Goal: Task Accomplishment & Management: Use online tool/utility

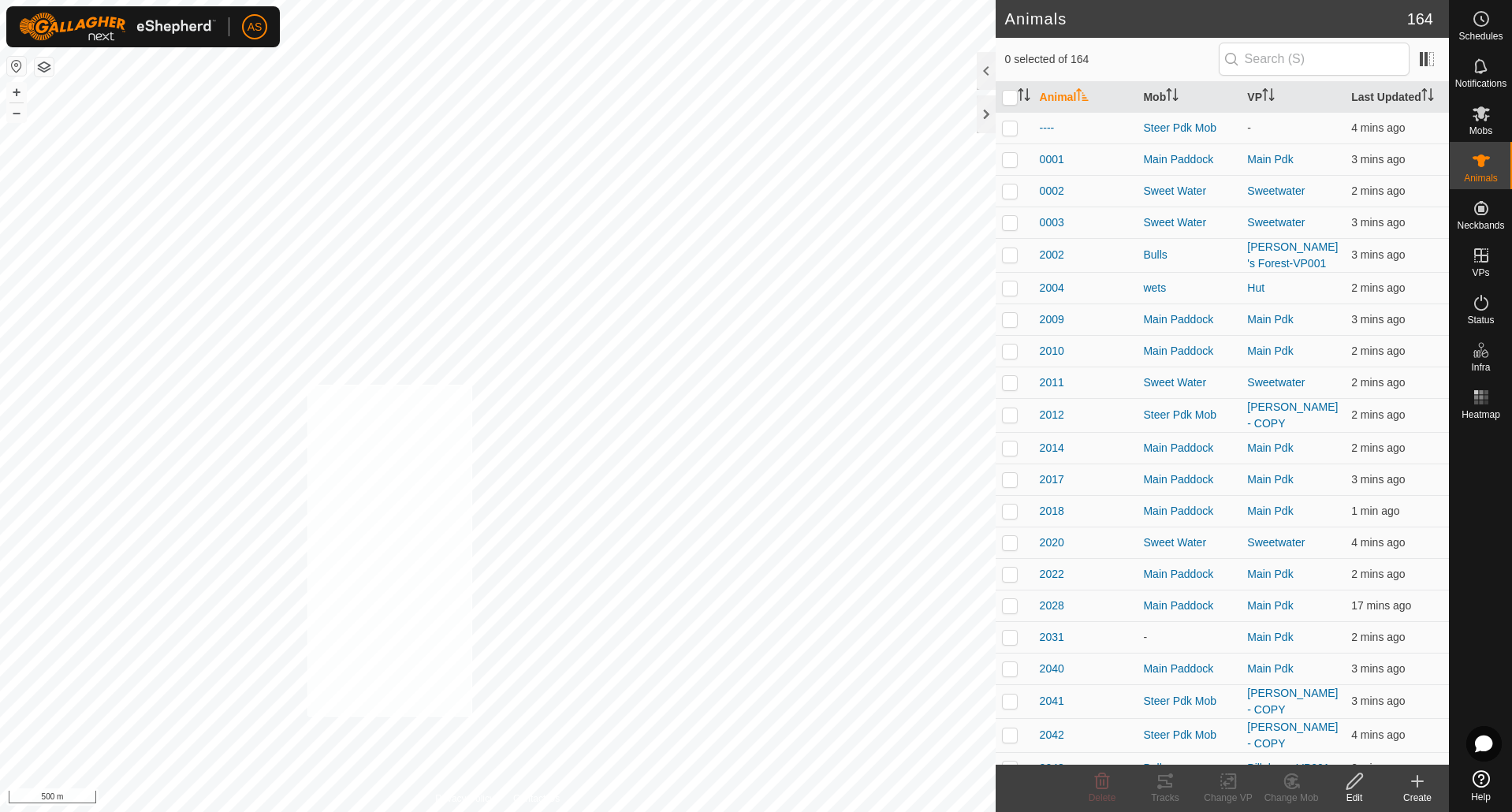
checkbox input "true"
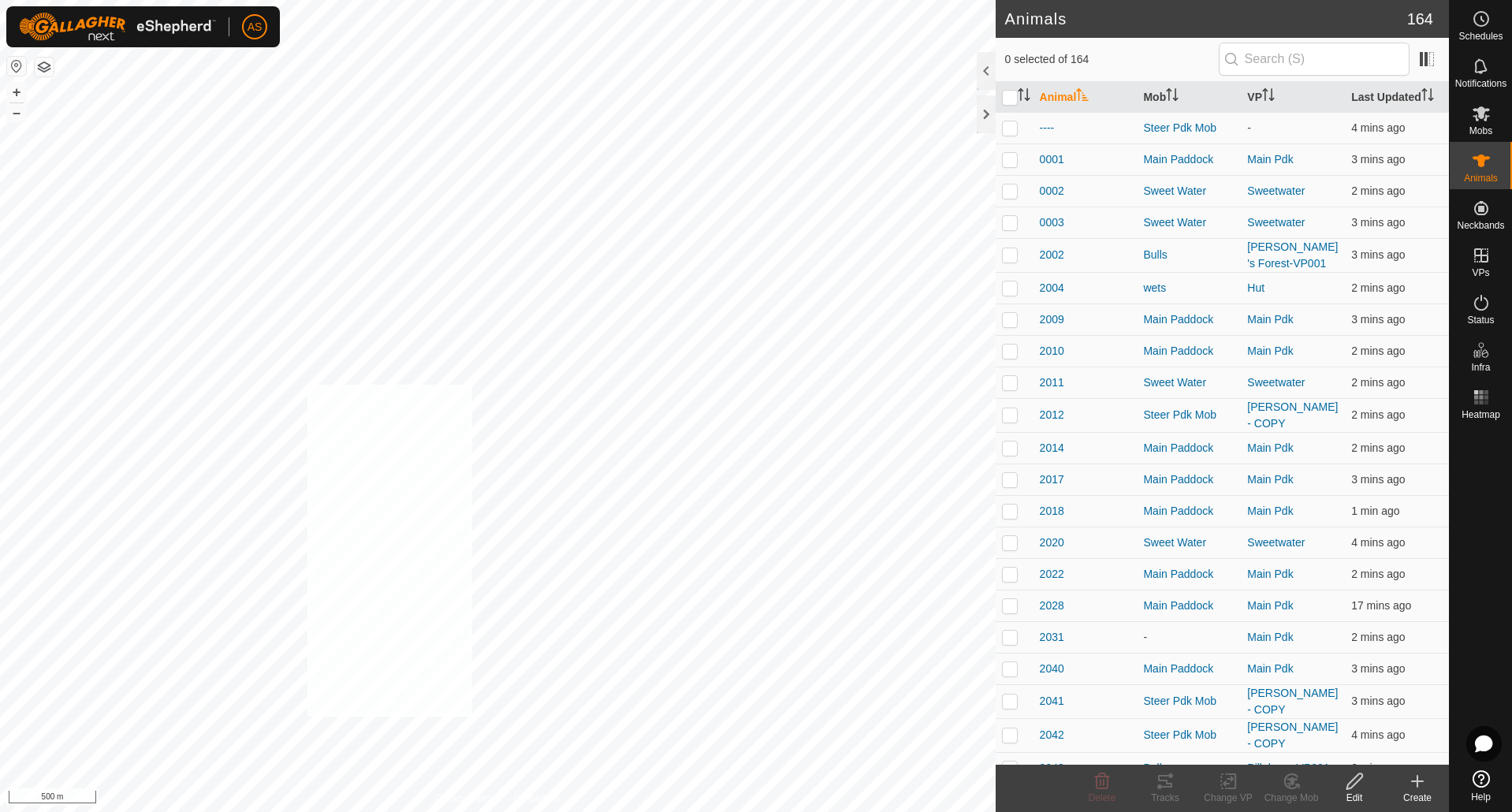
checkbox input "true"
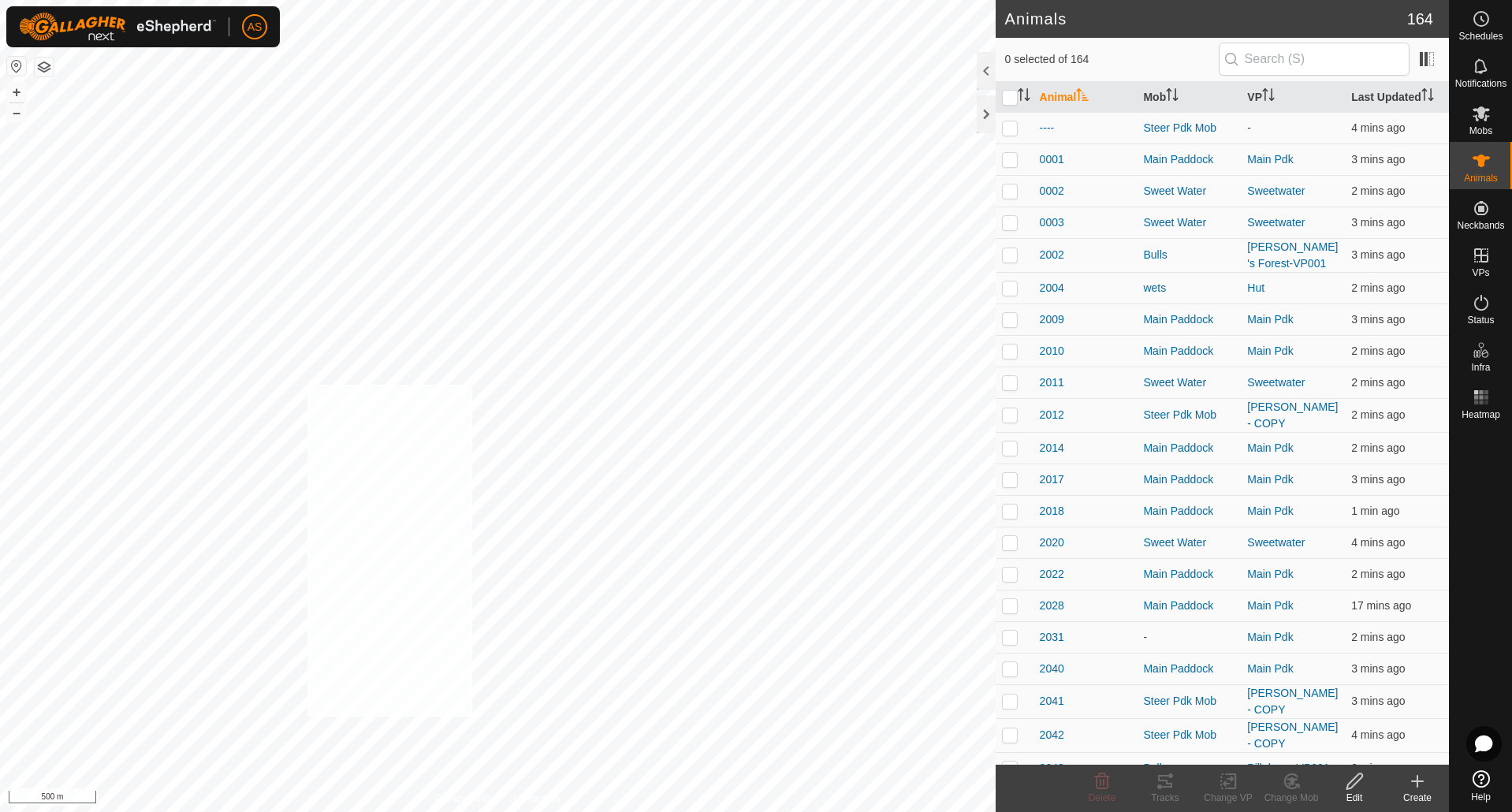
checkbox input "true"
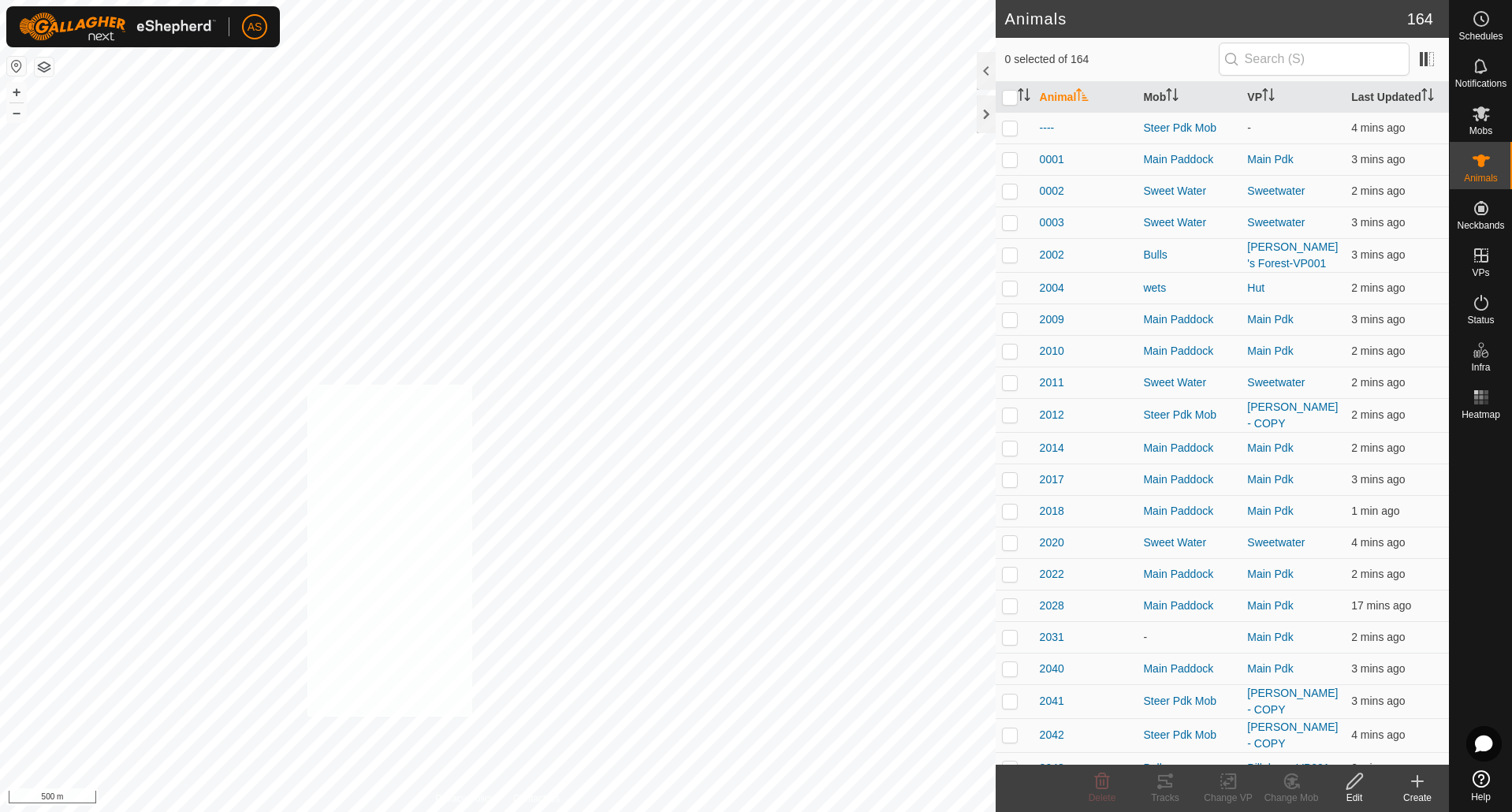
checkbox input "true"
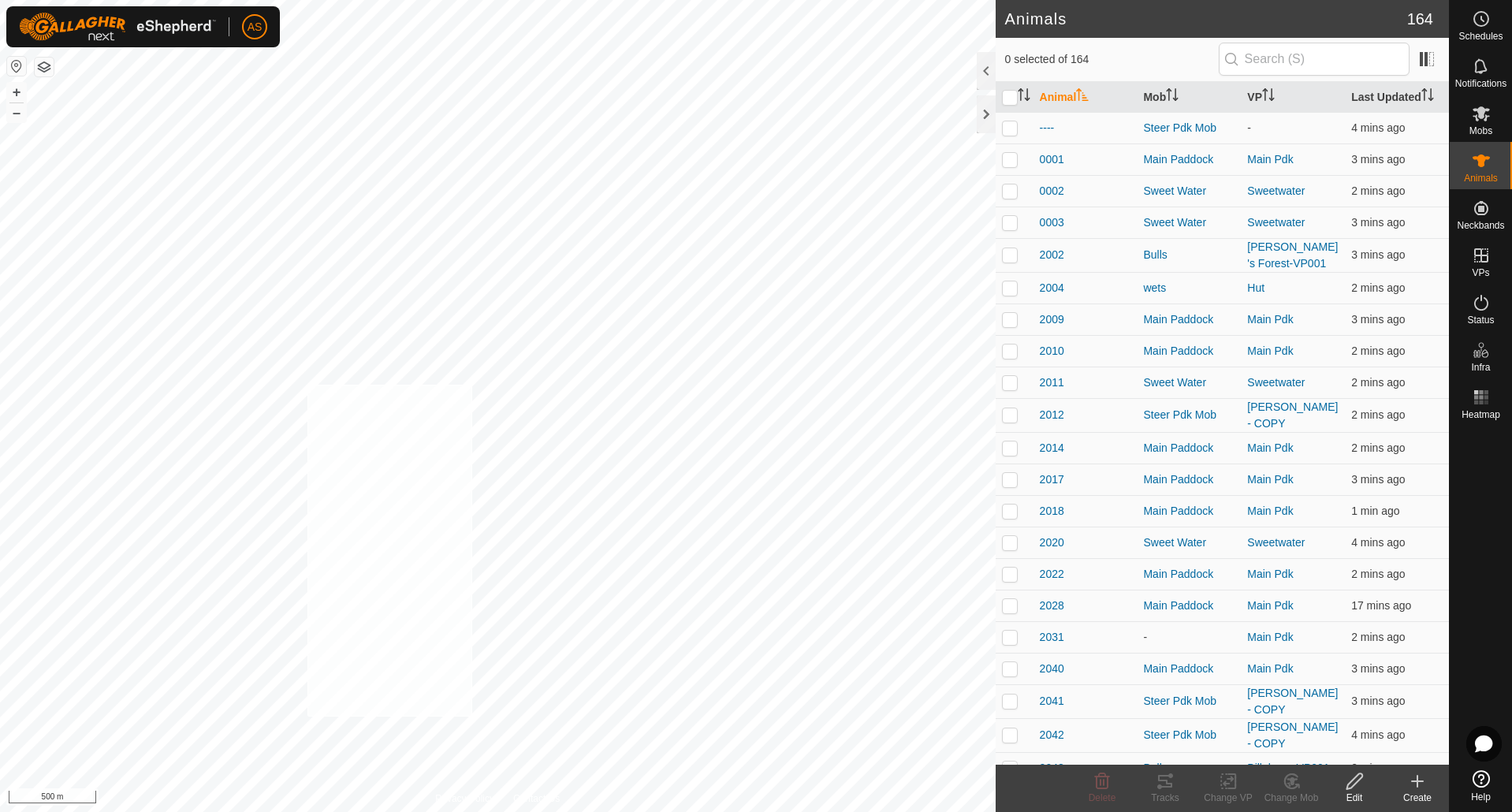
checkbox input "true"
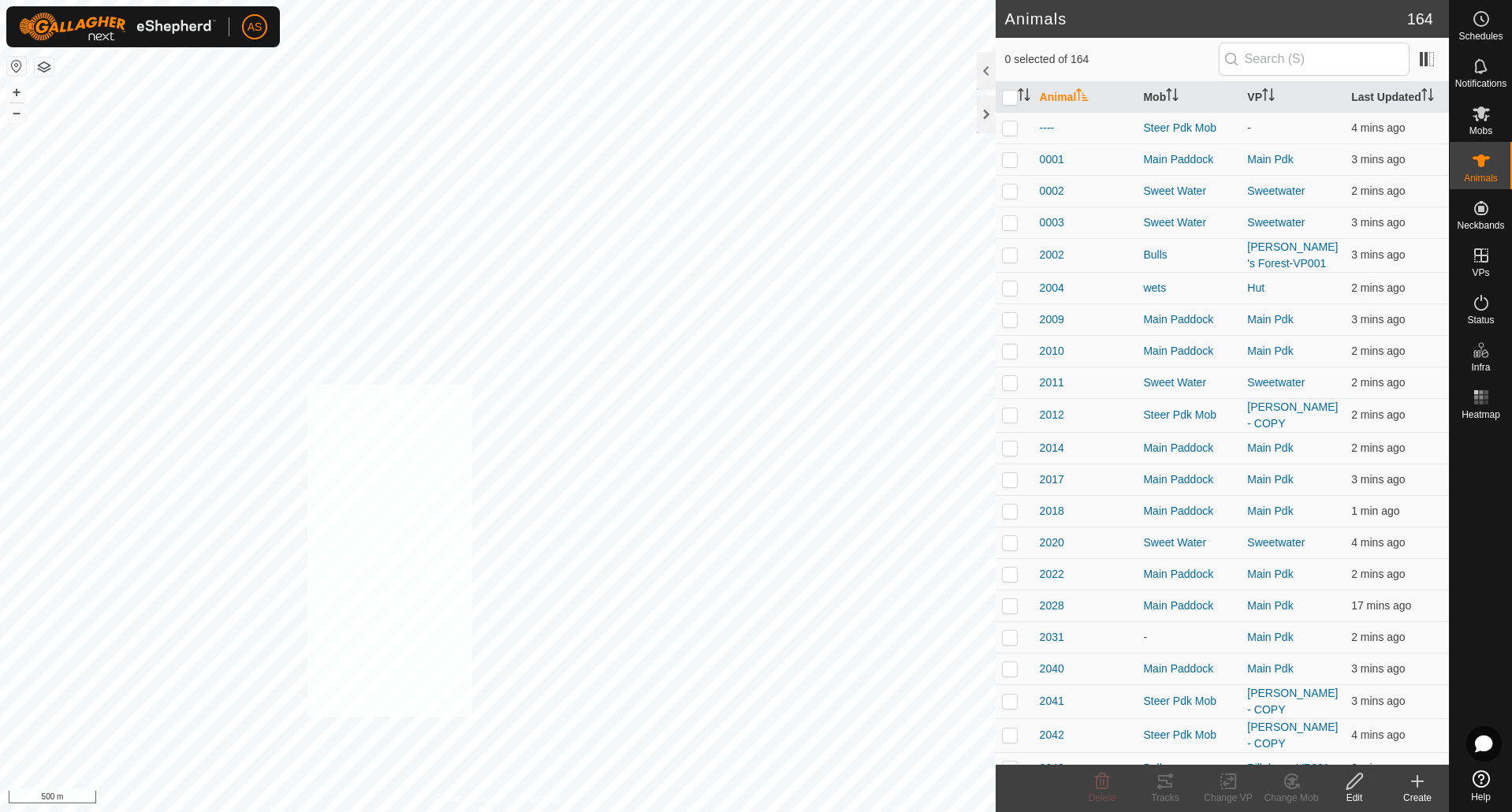
checkbox input "true"
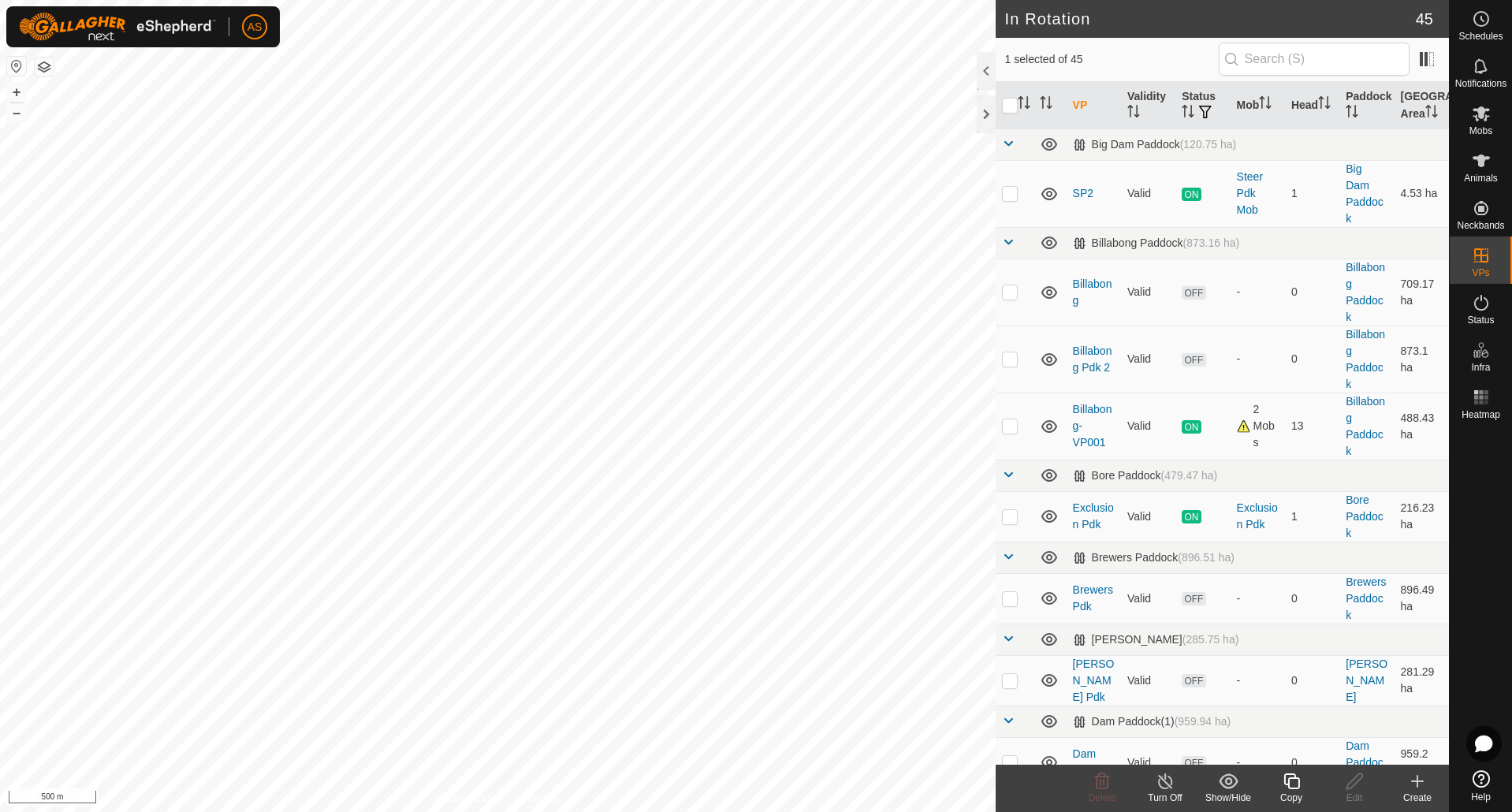
checkbox input "true"
checkbox input "false"
checkbox input "true"
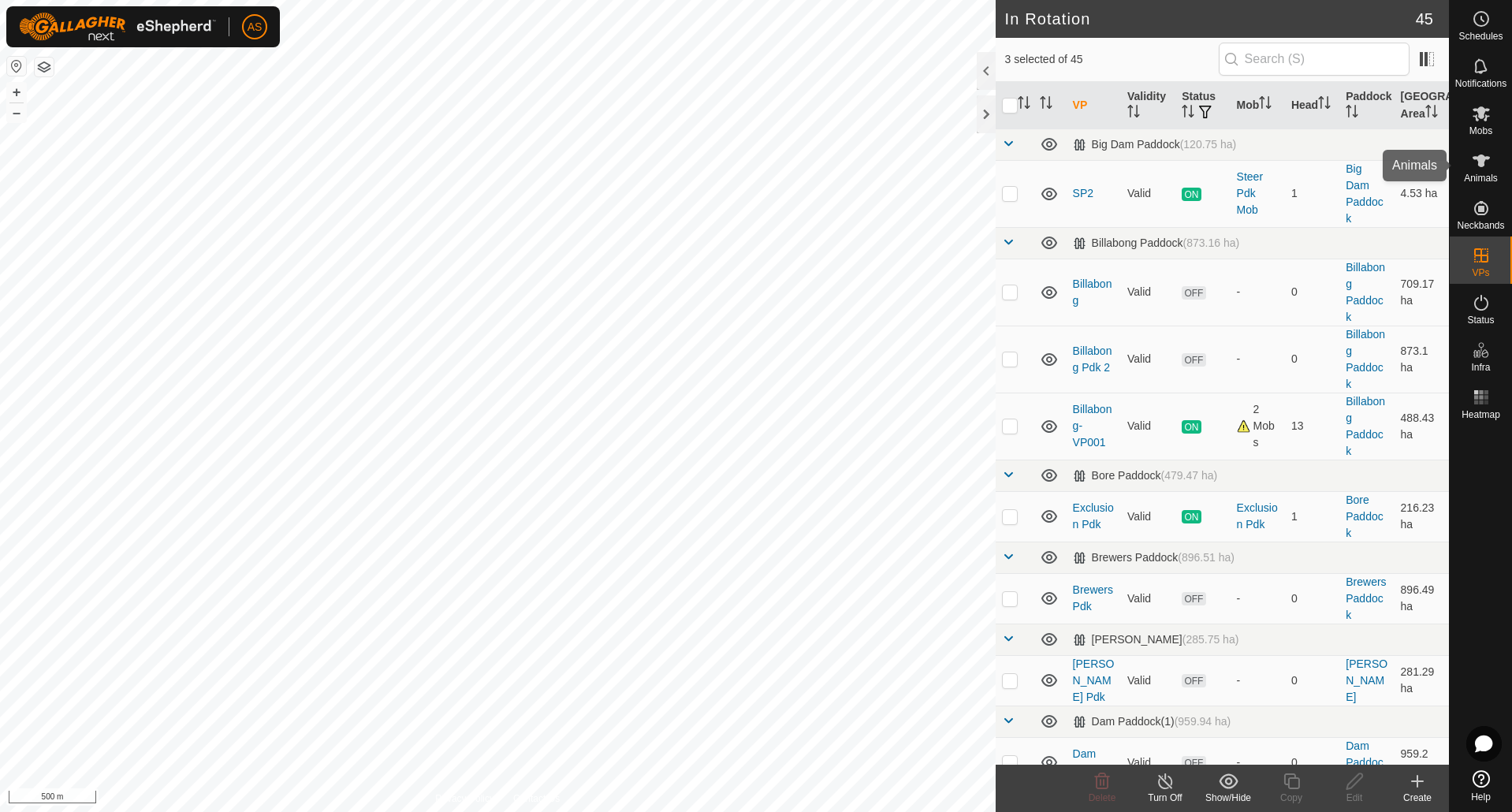
click at [1477, 167] on icon at bounding box center [1482, 161] width 19 height 19
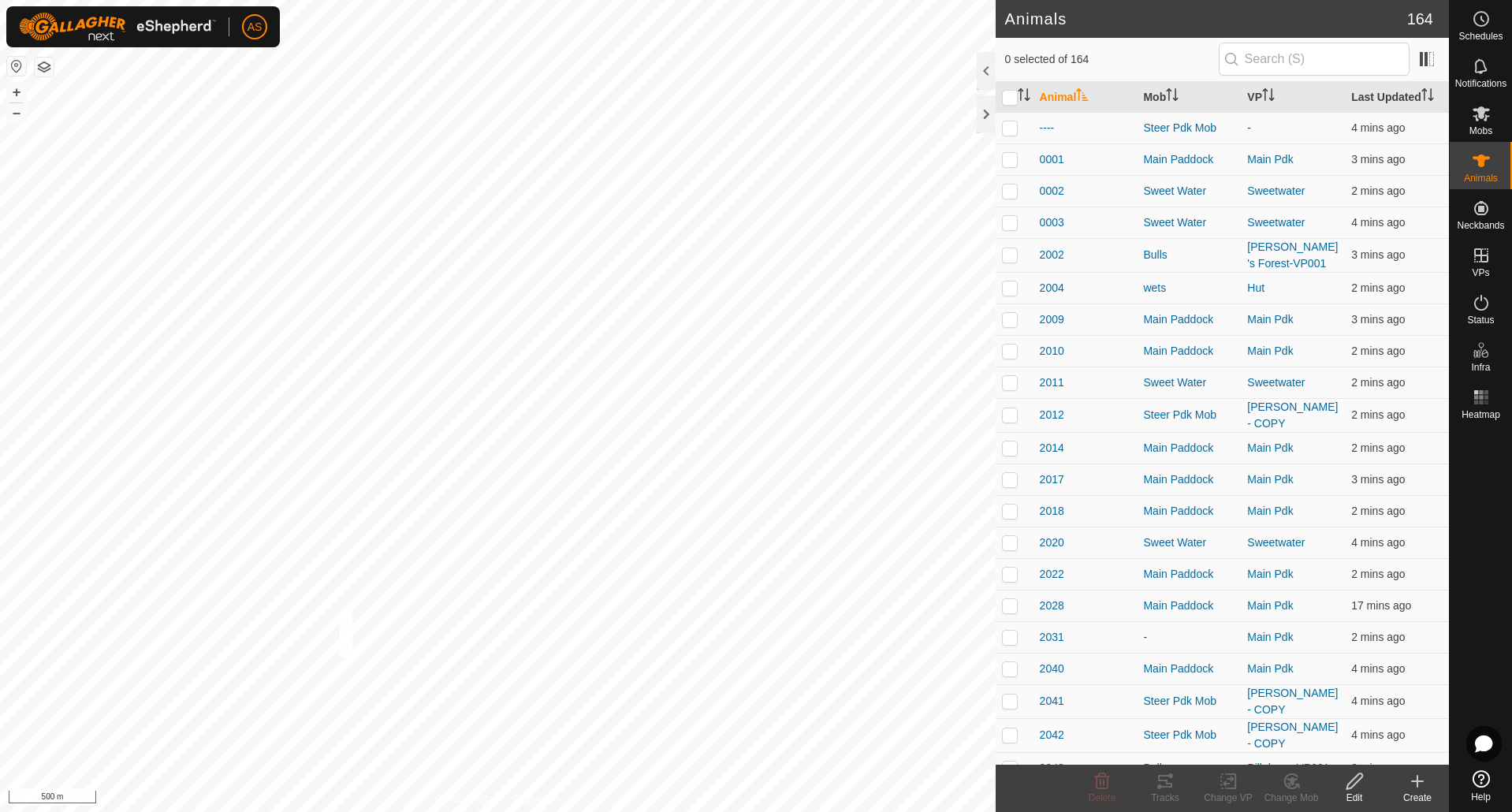
checkbox input "true"
click at [1166, 789] on icon at bounding box center [1165, 782] width 19 height 19
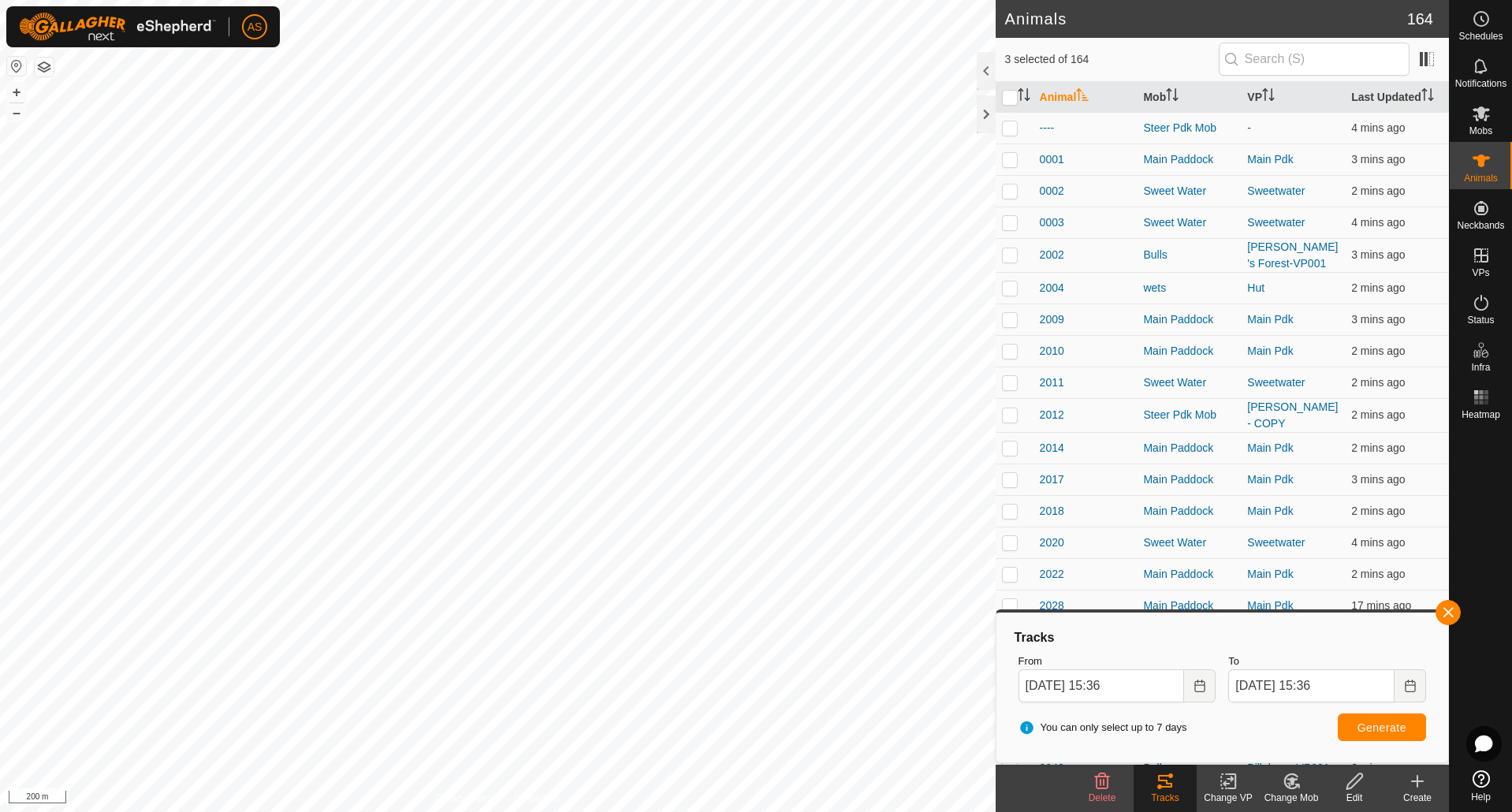
checkbox input "false"
click at [1448, 610] on button "button" at bounding box center [1448, 612] width 25 height 25
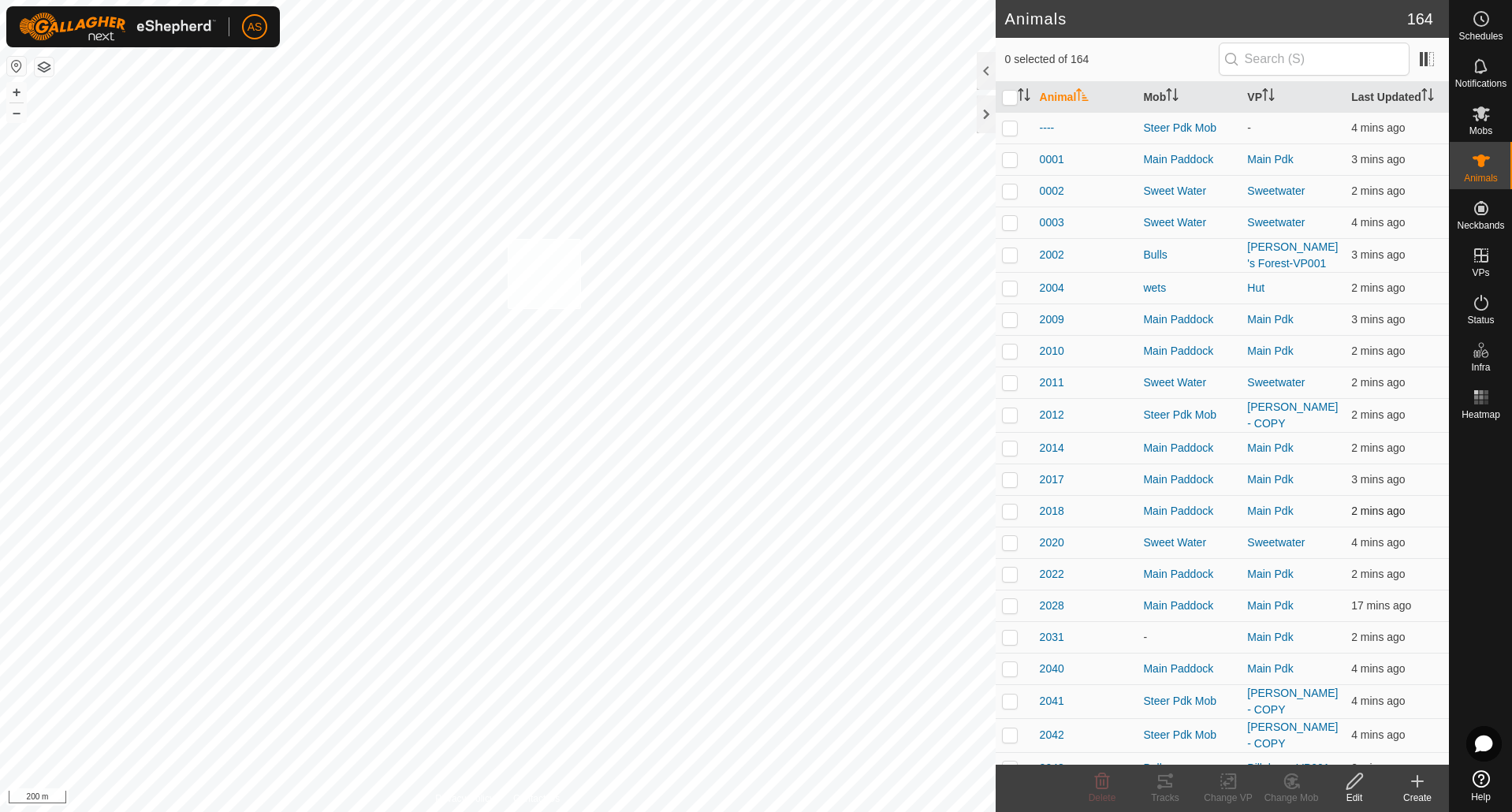
checkbox input "true"
click at [1165, 793] on div "Tracks" at bounding box center [1165, 797] width 63 height 14
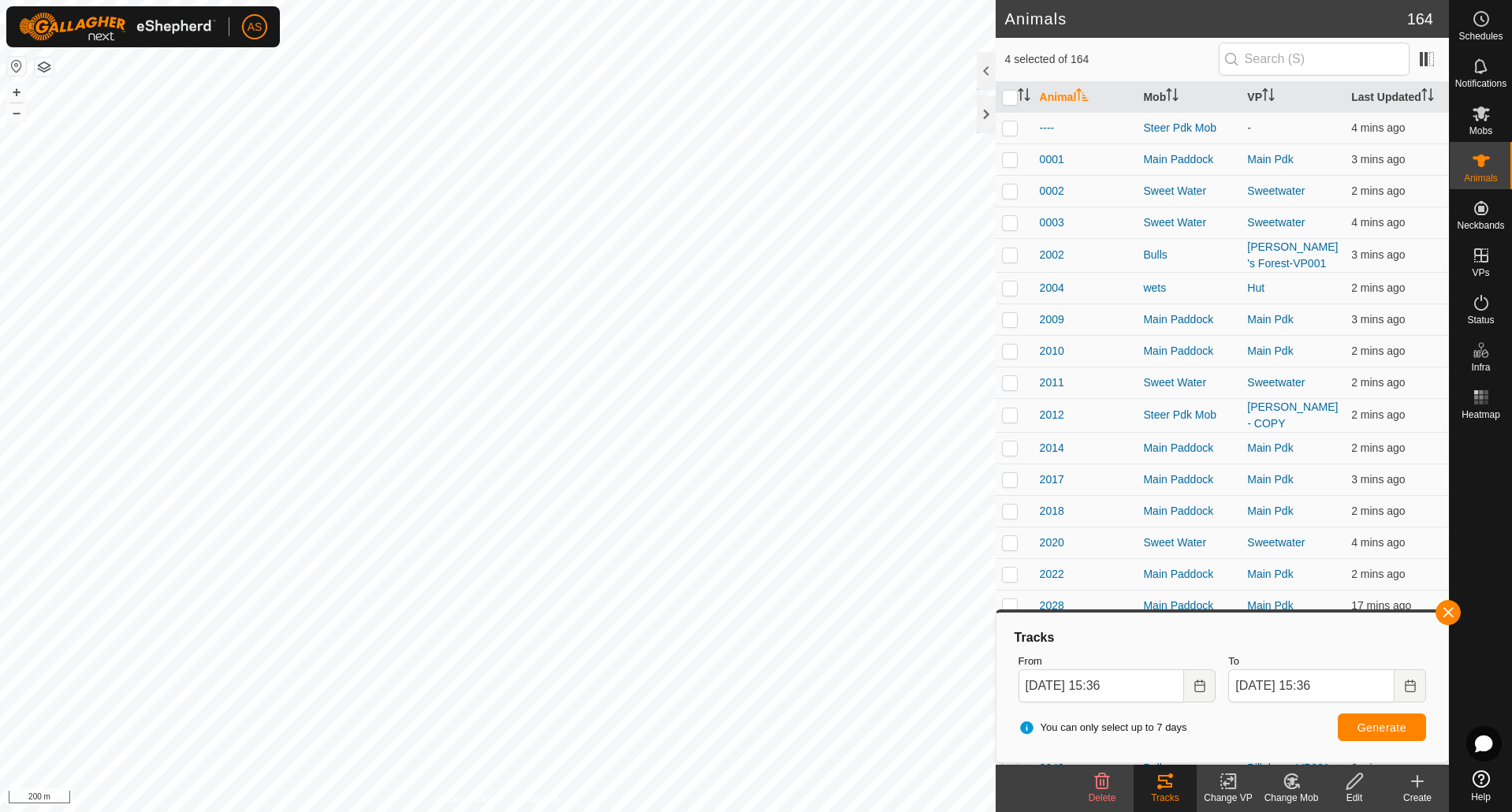
checkbox input "false"
click at [1444, 608] on button "button" at bounding box center [1448, 612] width 25 height 25
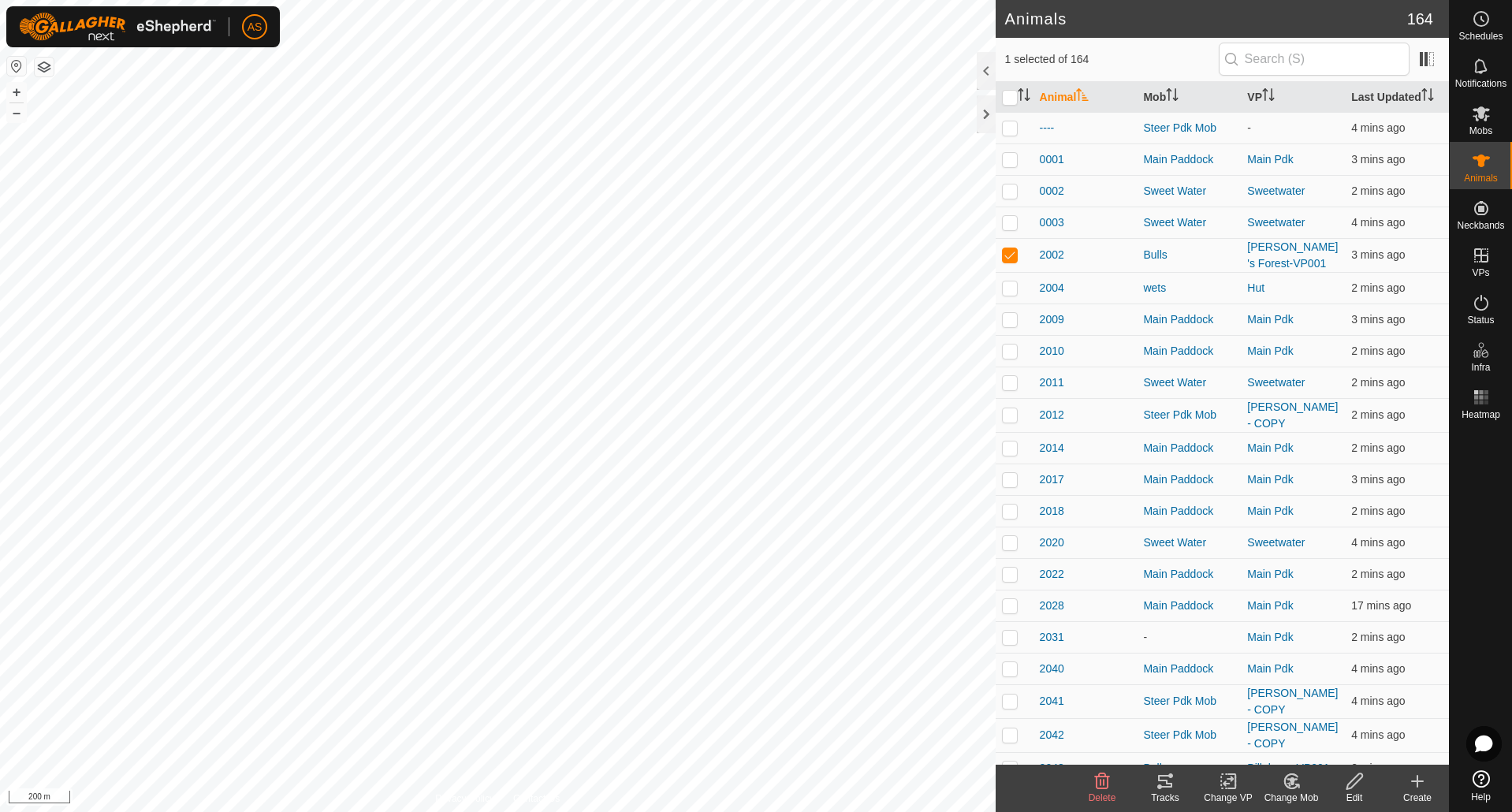
click at [1157, 782] on icon at bounding box center [1165, 782] width 19 height 19
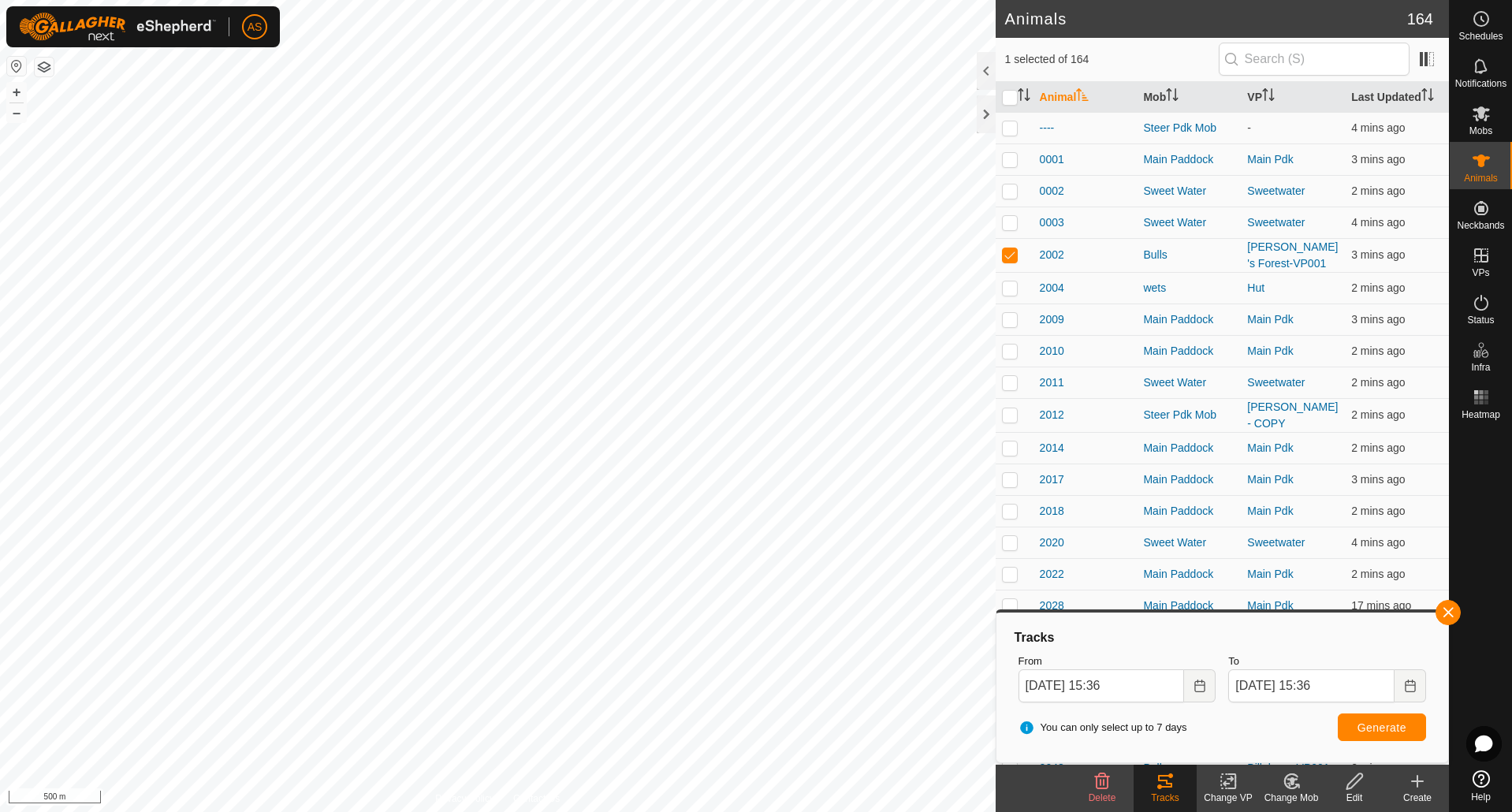
checkbox input "false"
click at [1447, 613] on button "button" at bounding box center [1448, 612] width 25 height 25
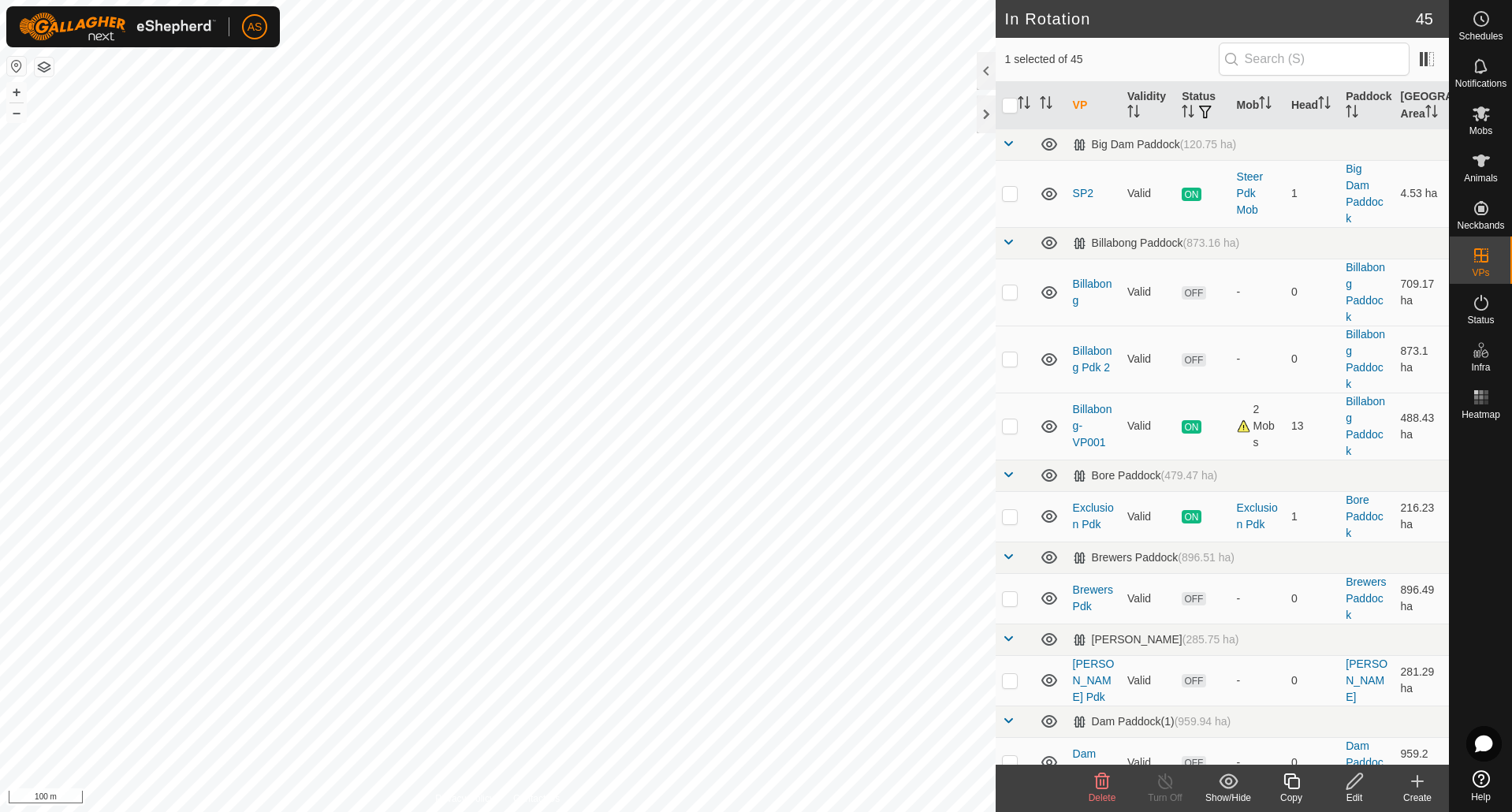
checkbox input "false"
checkbox input "true"
click at [1356, 786] on icon at bounding box center [1354, 782] width 20 height 19
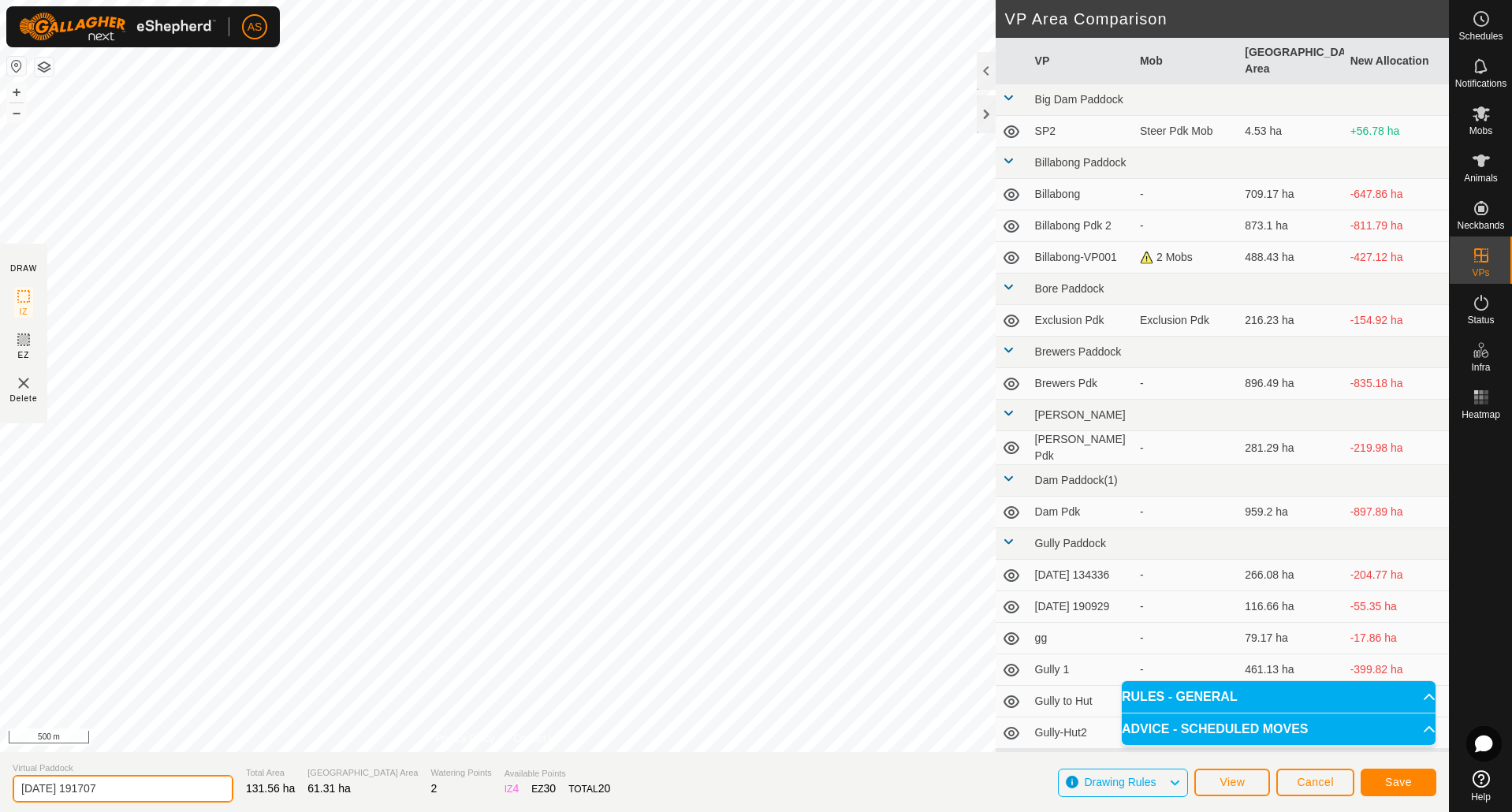
drag, startPoint x: 132, startPoint y: 796, endPoint x: -1, endPoint y: 799, distance: 133.0
click at [0, 799] on html "AS Schedules Notifications Mobs Animals Neckbands VPs Status Infra Heatmap Help…" at bounding box center [756, 406] width 1512 height 812
type input "Gully to Hut long"
click at [1406, 781] on span "Save" at bounding box center [1398, 782] width 27 height 13
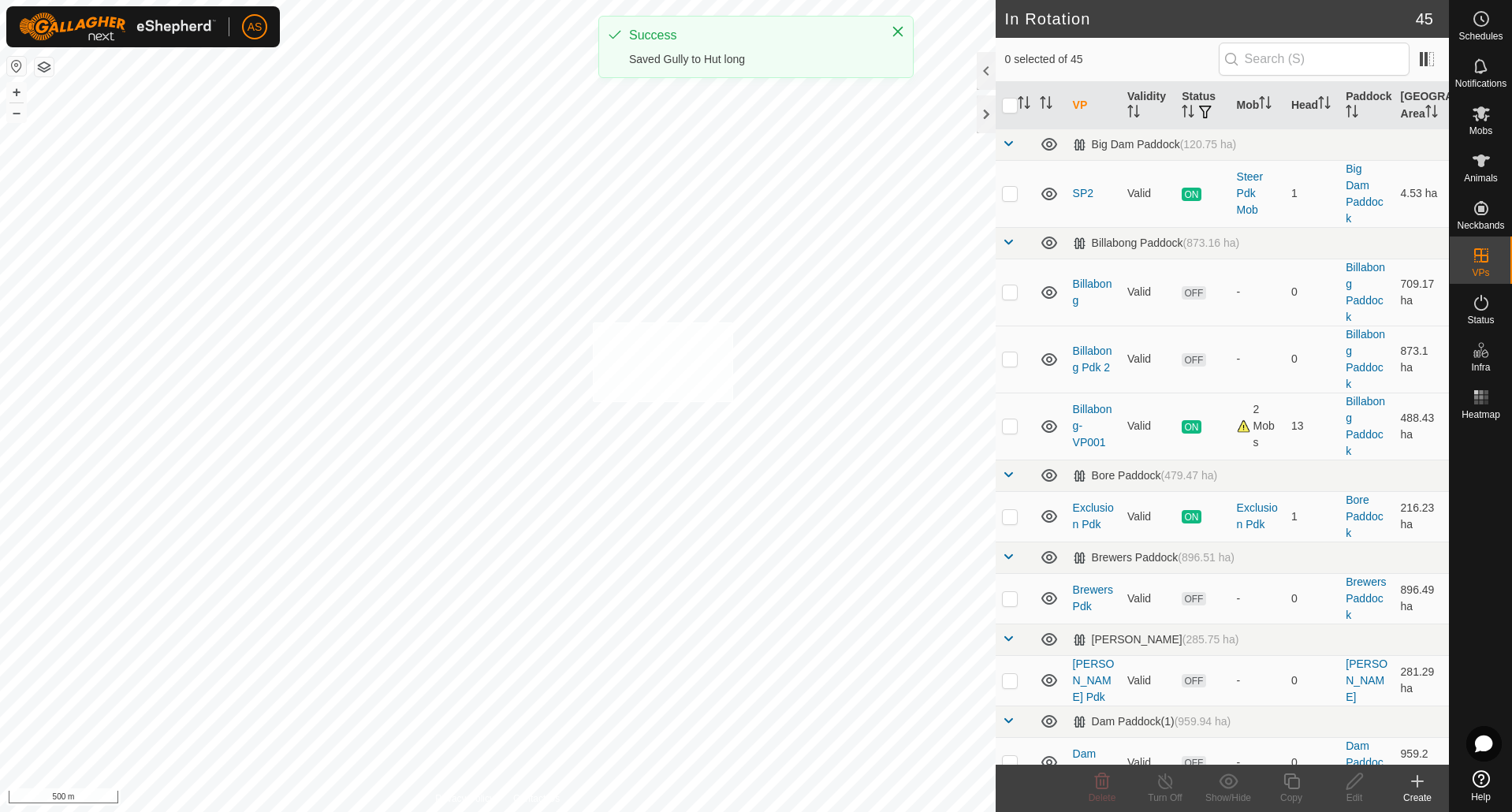
checkbox input "true"
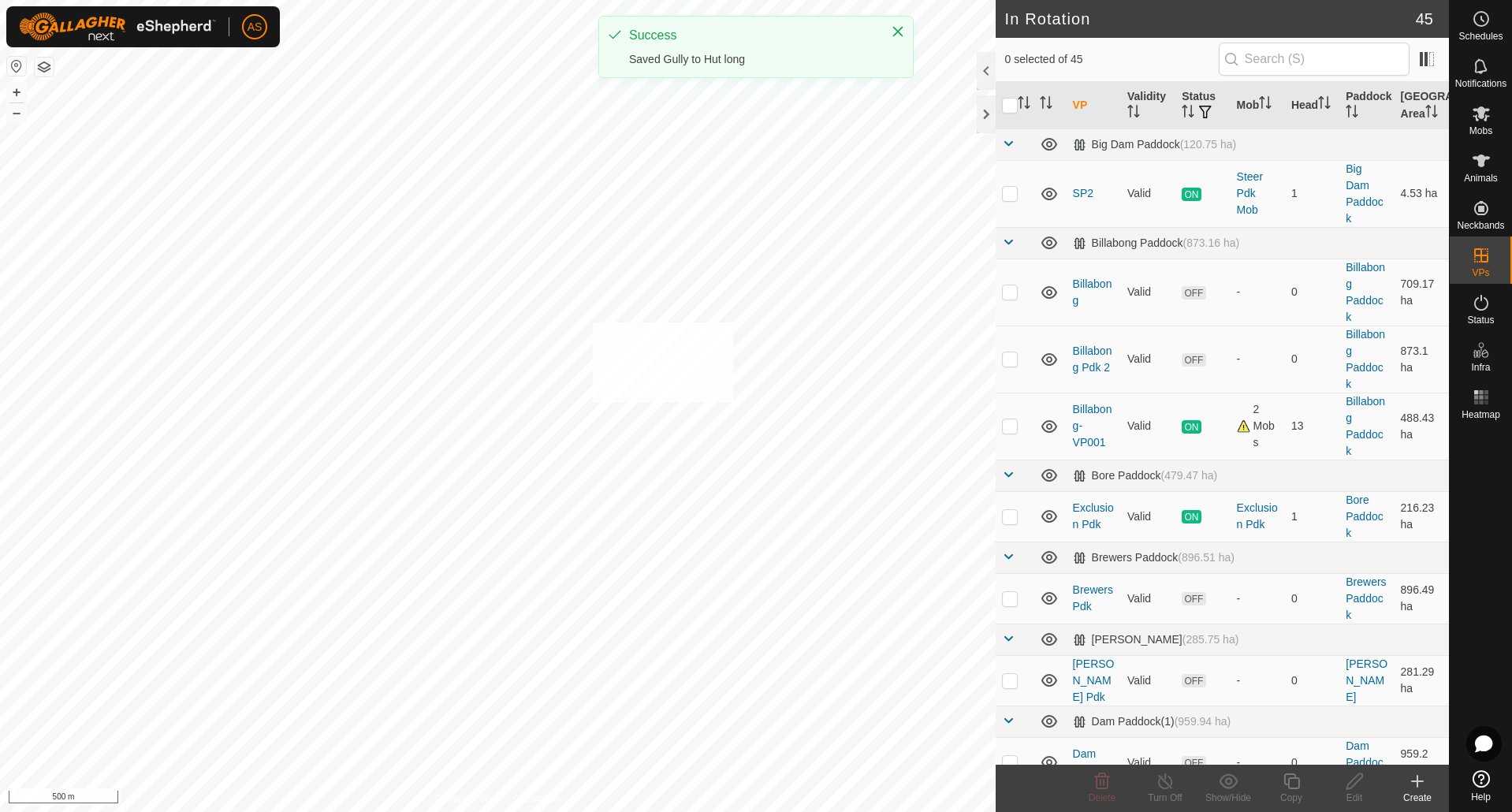
checkbox input "true"
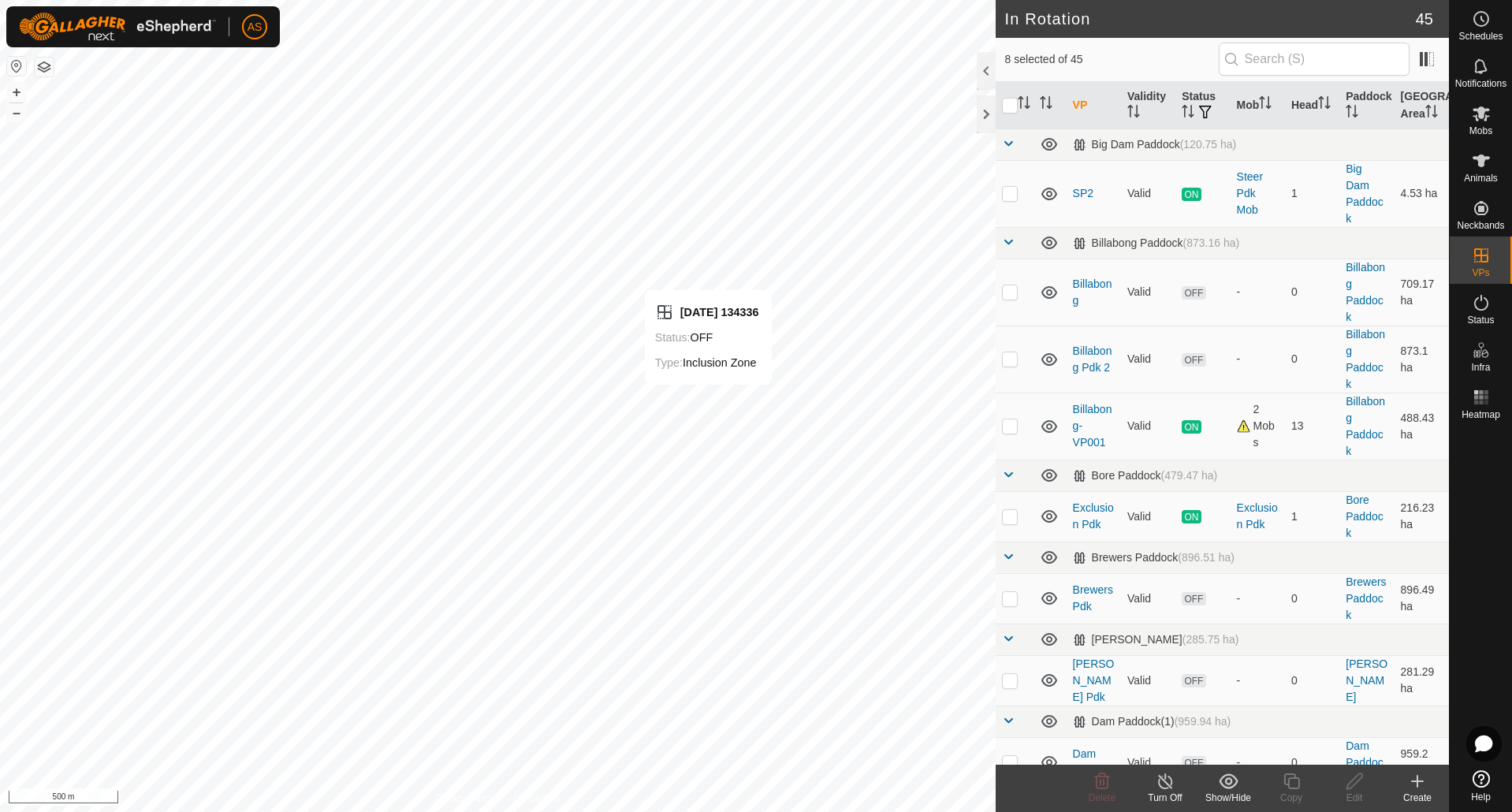
checkbox input "false"
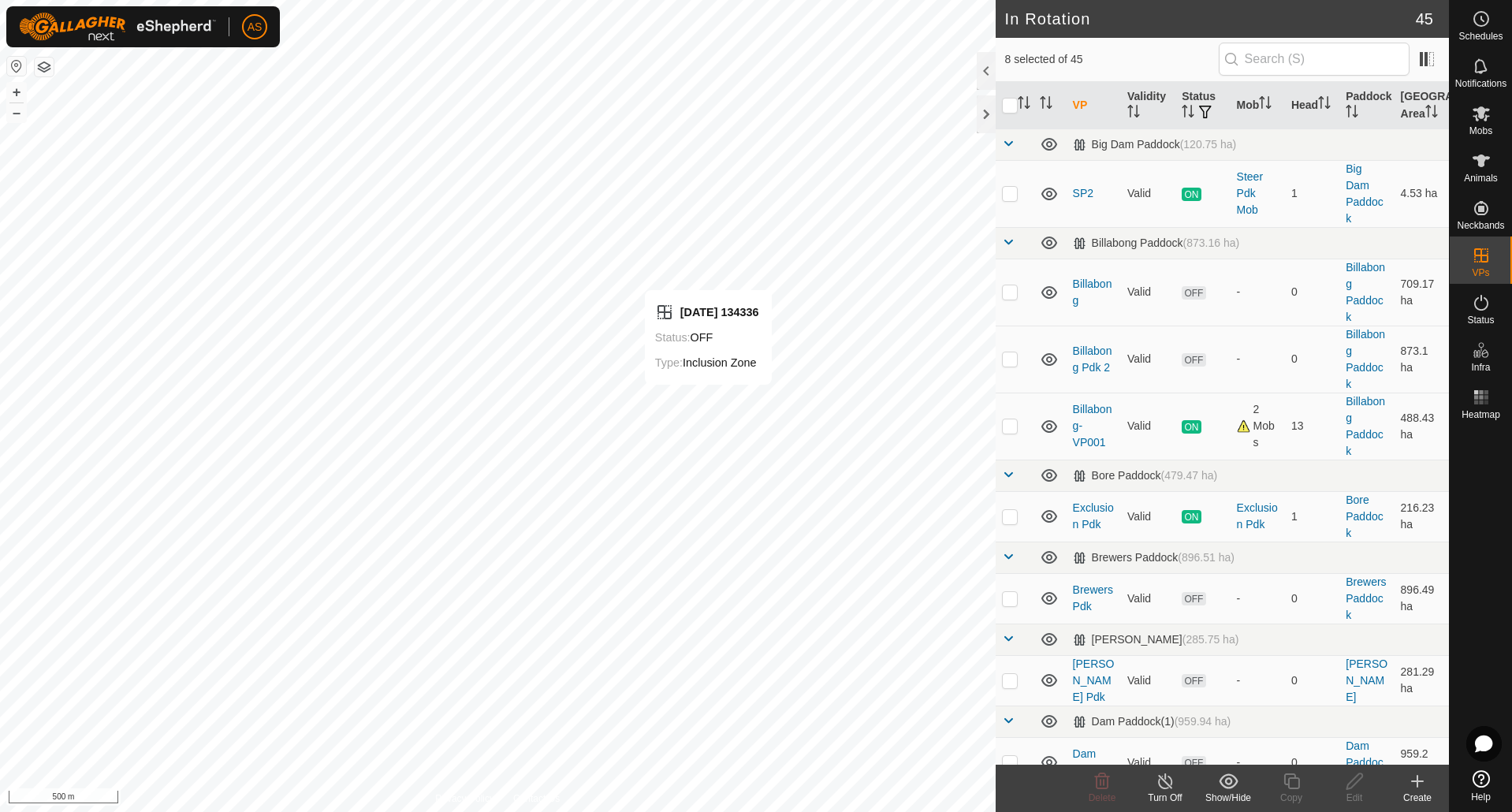
checkbox input "false"
click at [1475, 123] on es-mob-svg-icon at bounding box center [1481, 113] width 29 height 25
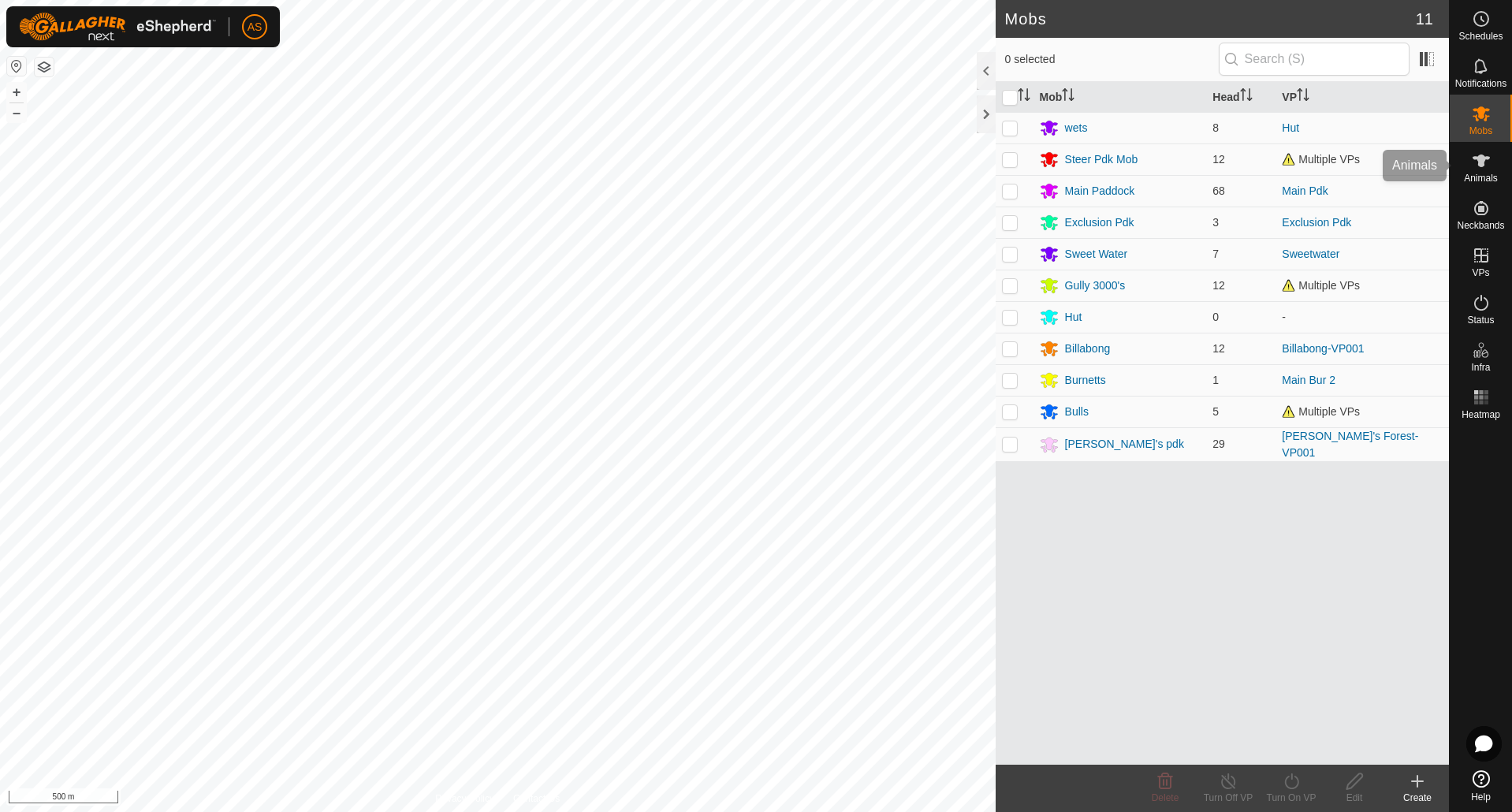
click at [1479, 171] on es-animals-svg-icon at bounding box center [1481, 161] width 29 height 25
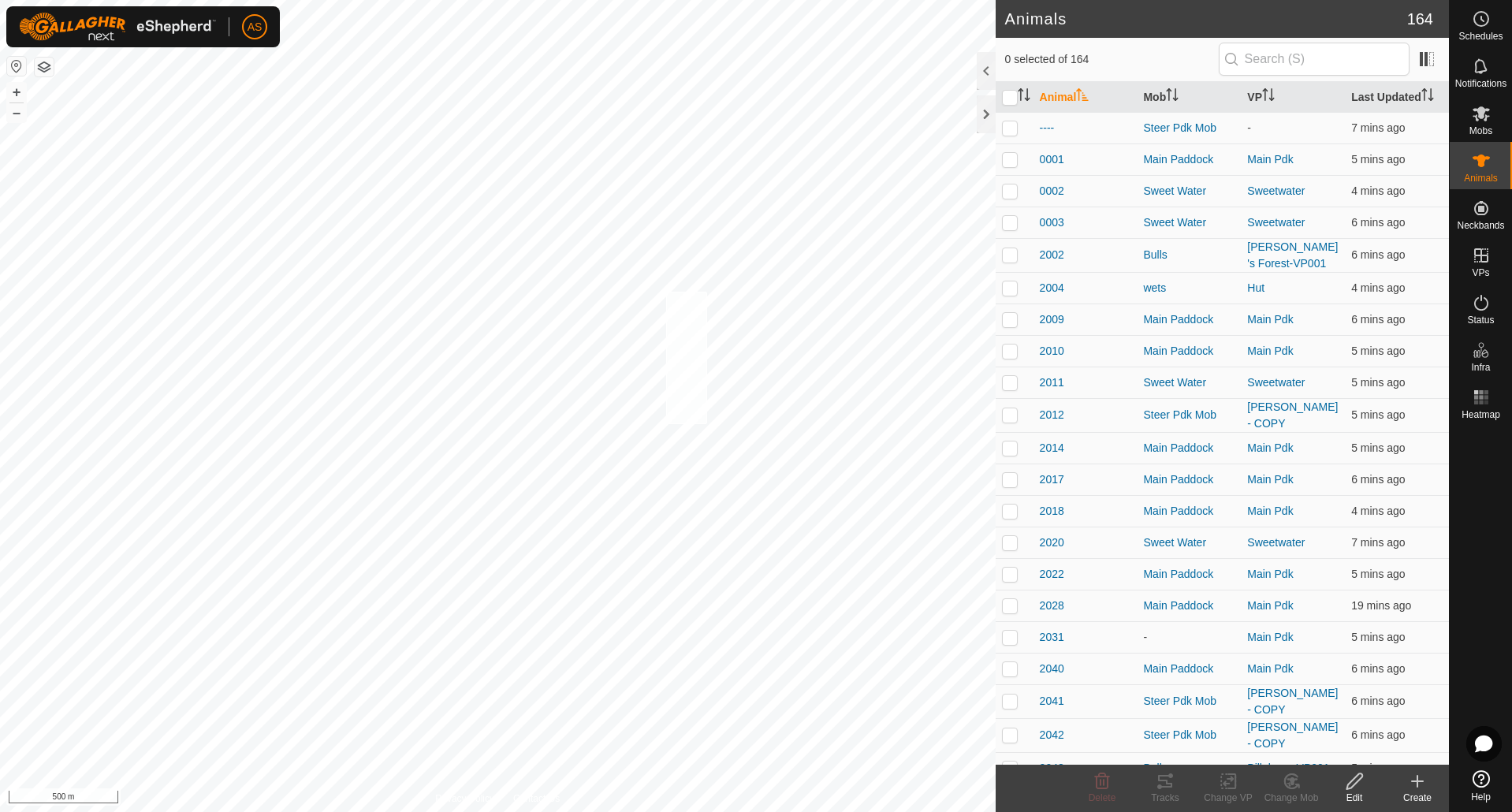
checkbox input "true"
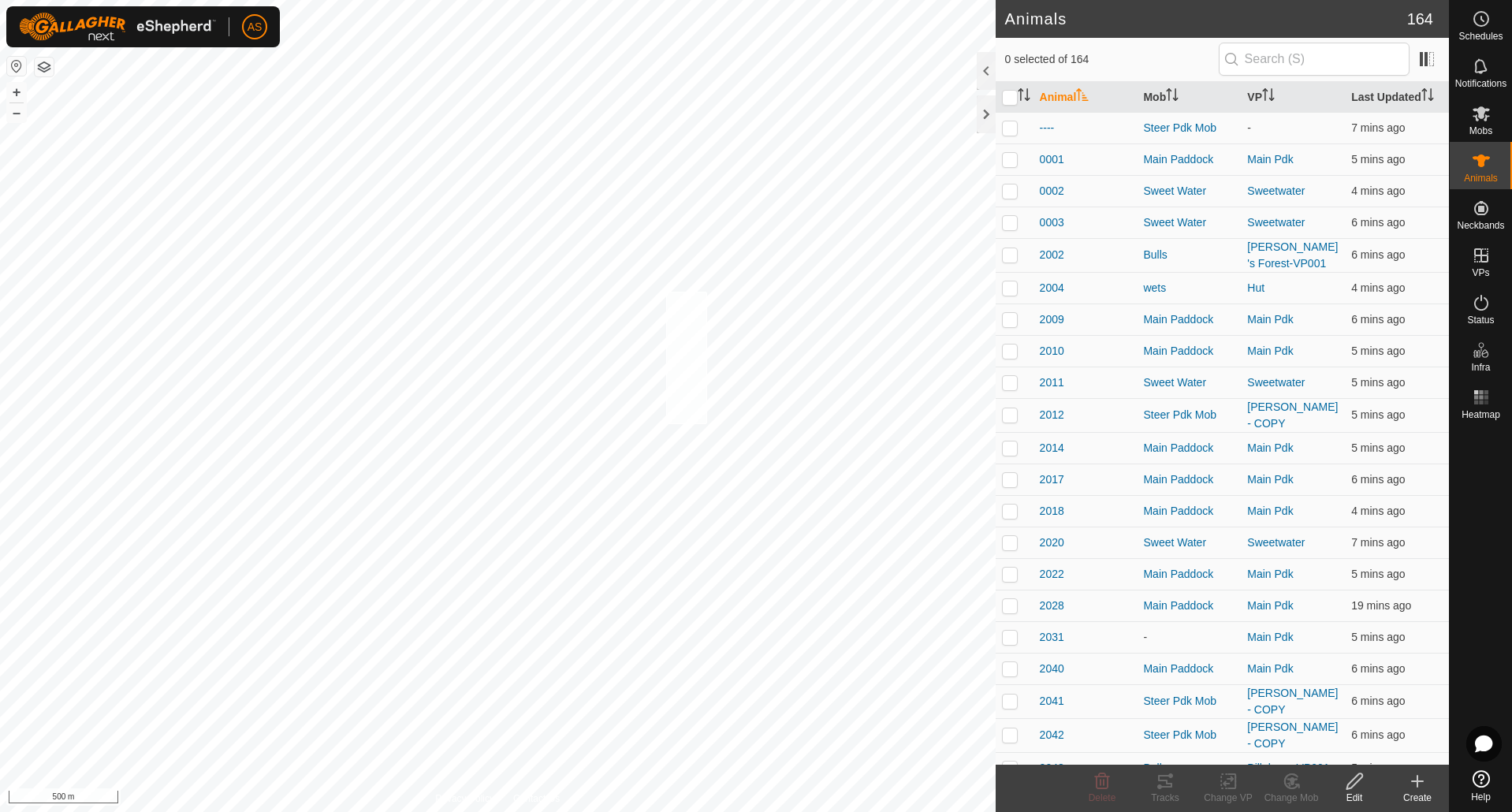
checkbox input "true"
click at [1220, 781] on icon at bounding box center [1228, 782] width 20 height 19
click at [1243, 710] on link "Choose VP..." at bounding box center [1276, 713] width 156 height 31
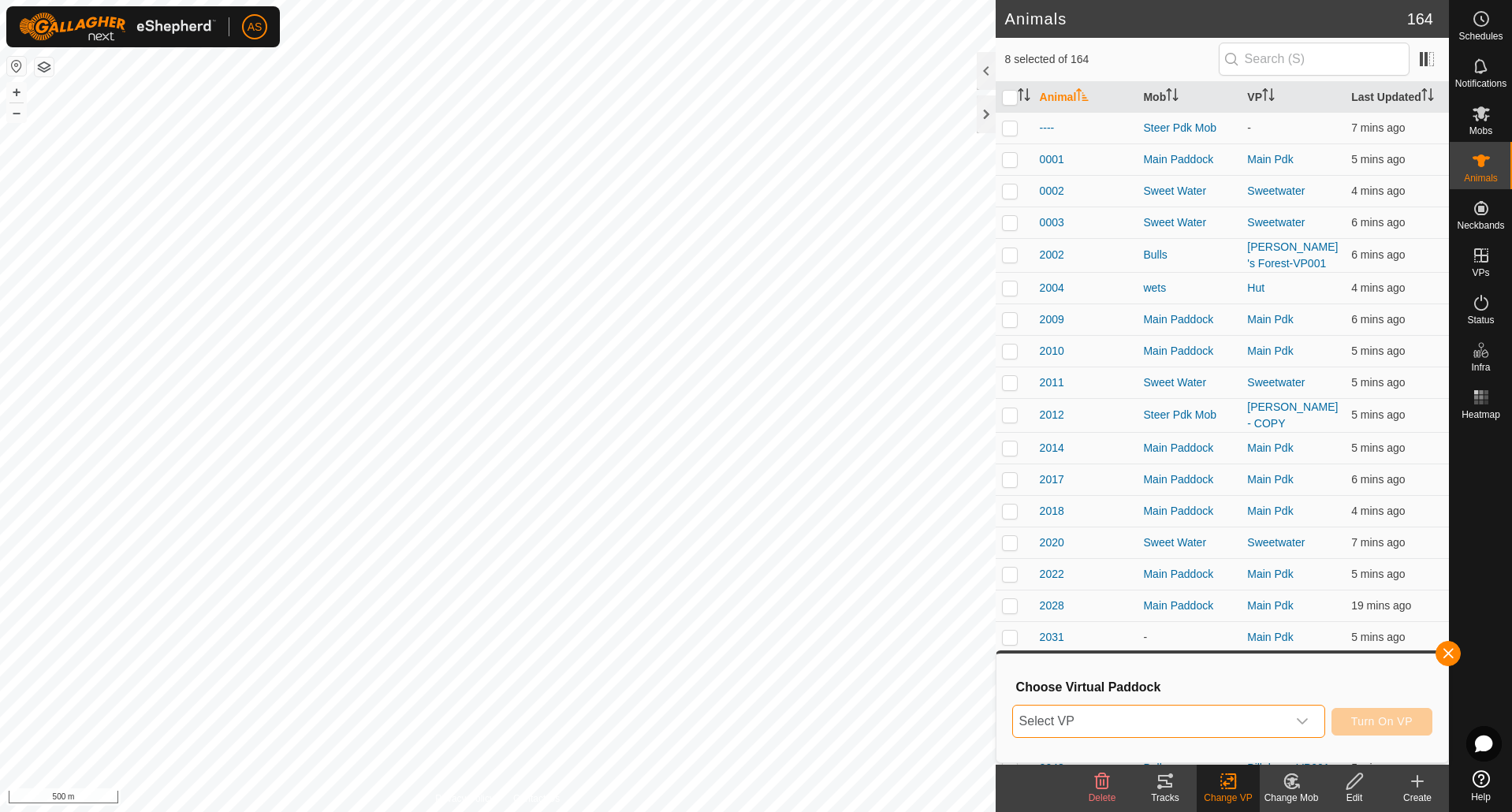
click at [1141, 717] on span "Select VP" at bounding box center [1149, 721] width 274 height 31
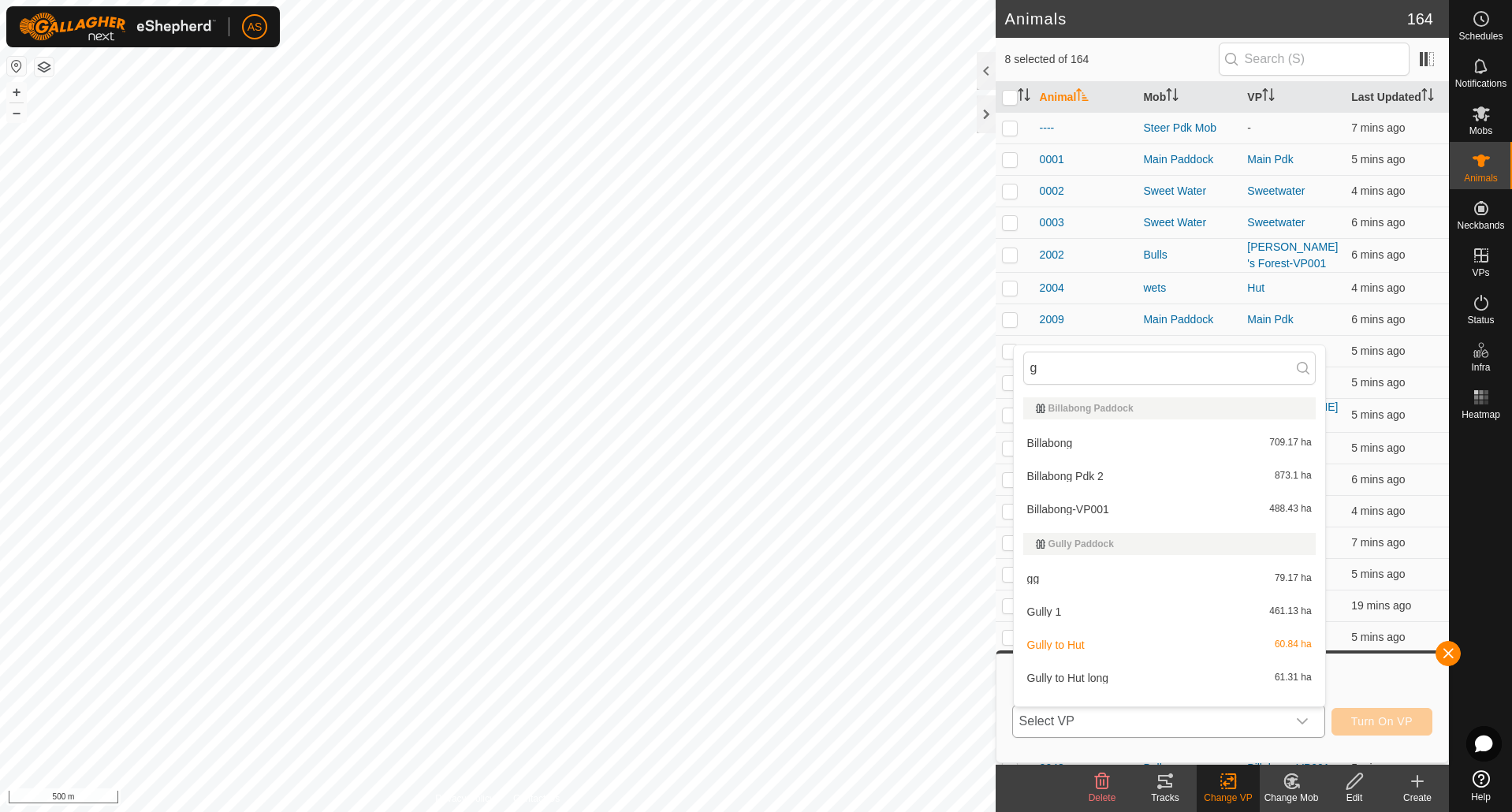
type input "gu"
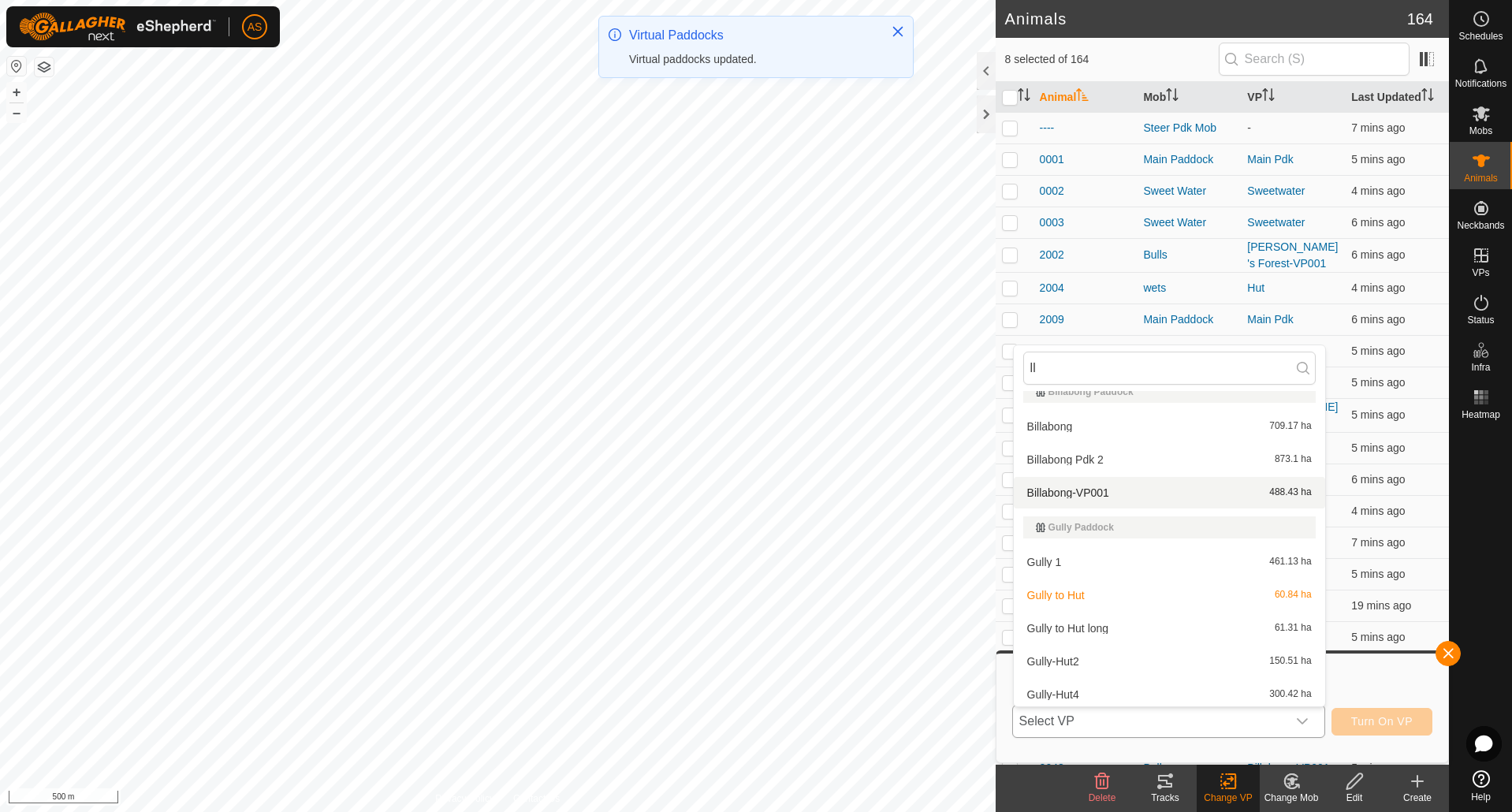
scroll to position [21, 0]
type input "ll"
click at [1096, 624] on li "Gully to Hut long 61.31 ha" at bounding box center [1169, 624] width 312 height 31
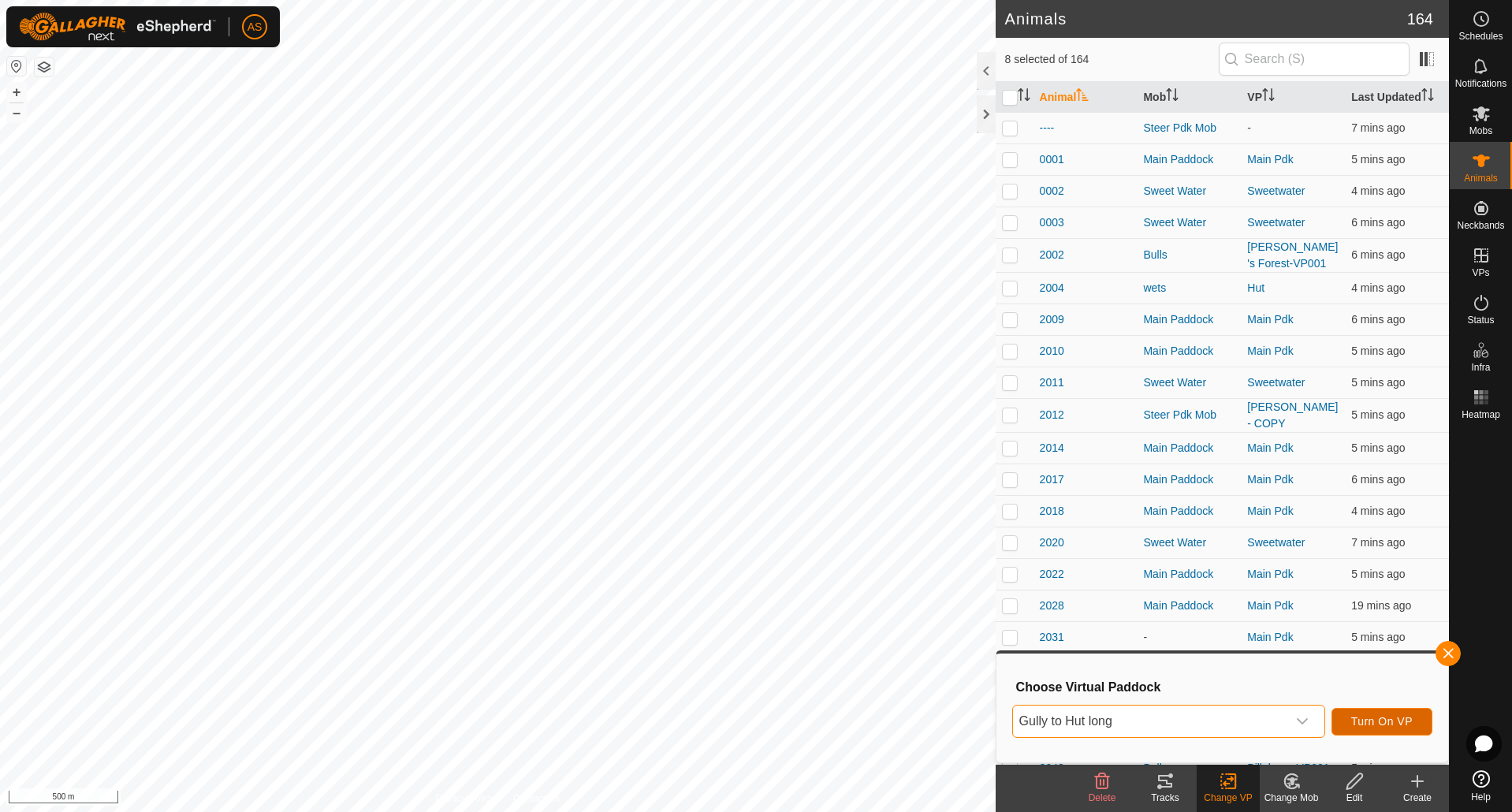
click at [1372, 721] on span "Turn On VP" at bounding box center [1382, 721] width 62 height 13
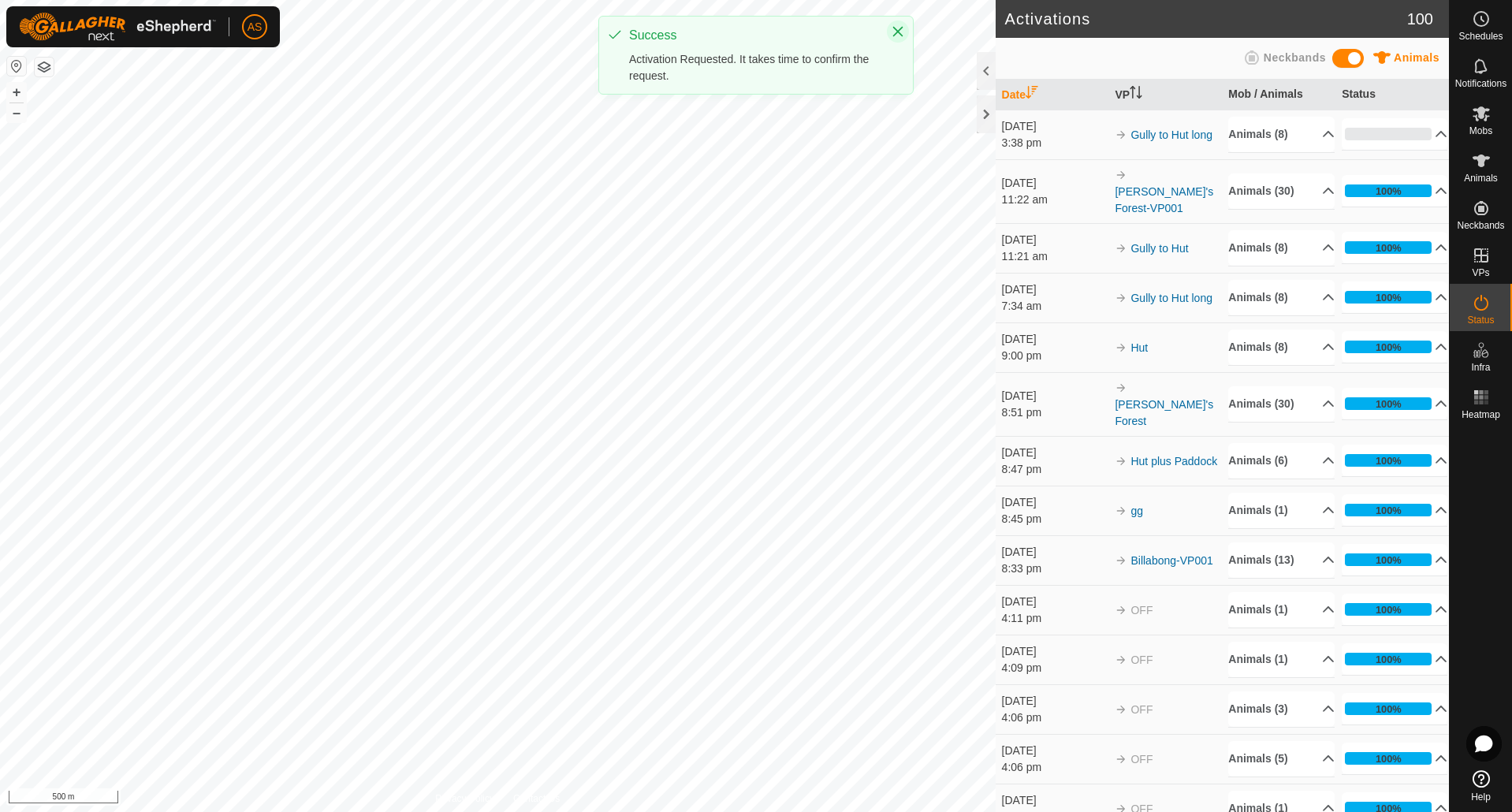
click at [893, 30] on icon "Close" at bounding box center [898, 31] width 13 height 13
